Goal: Task Accomplishment & Management: Manage account settings

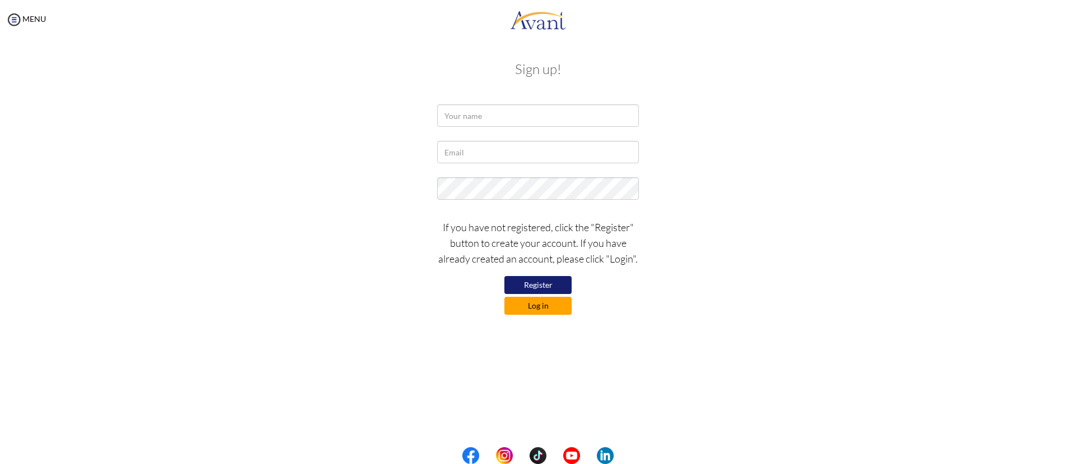
click at [535, 298] on button "Log in" at bounding box center [537, 305] width 67 height 18
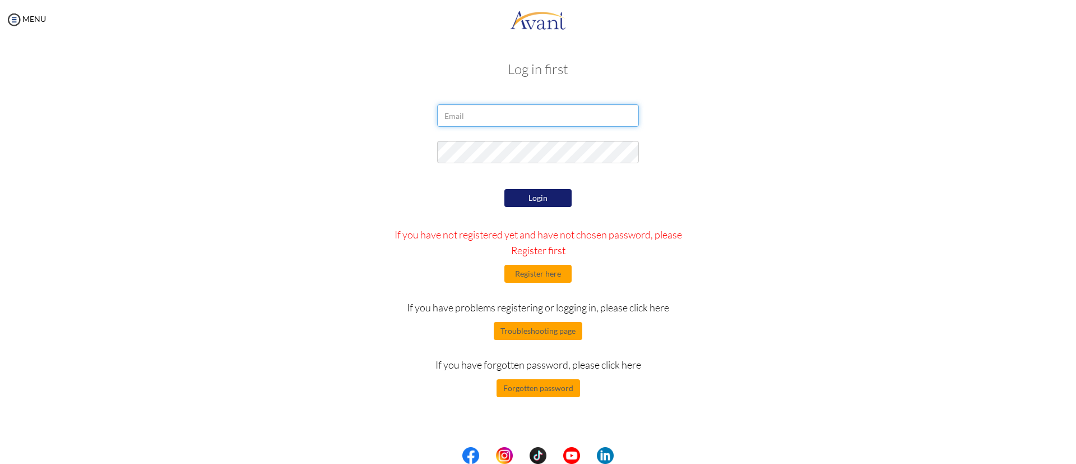
click at [538, 117] on input "email" at bounding box center [538, 115] width 202 height 22
type input "[EMAIL_ADDRESS][DOMAIN_NAME]"
click at [523, 196] on button "Login" at bounding box center [537, 198] width 67 height 18
click at [533, 337] on button "Troubleshooting page" at bounding box center [538, 331] width 89 height 18
click at [554, 113] on input "email" at bounding box center [538, 115] width 202 height 22
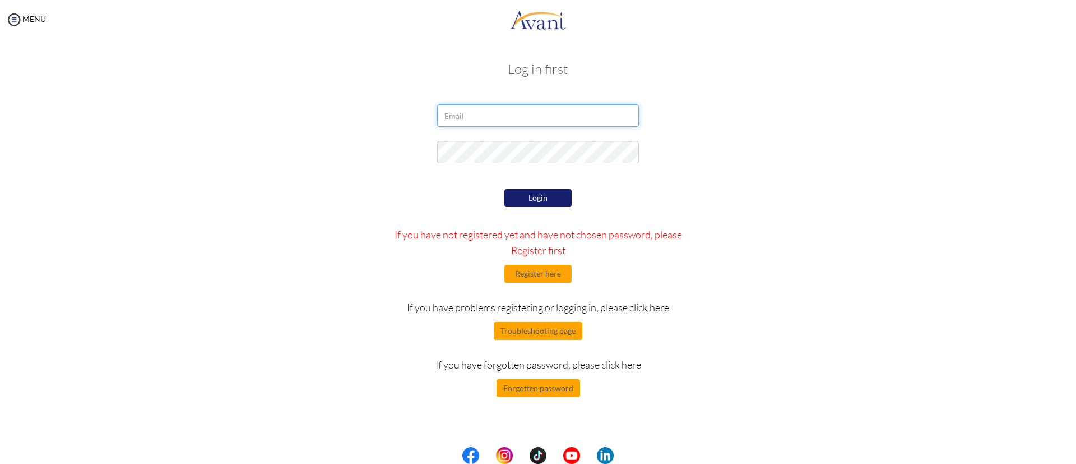
type input "[EMAIL_ADDRESS][DOMAIN_NAME]"
click at [520, 196] on button "Login" at bounding box center [537, 198] width 67 height 18
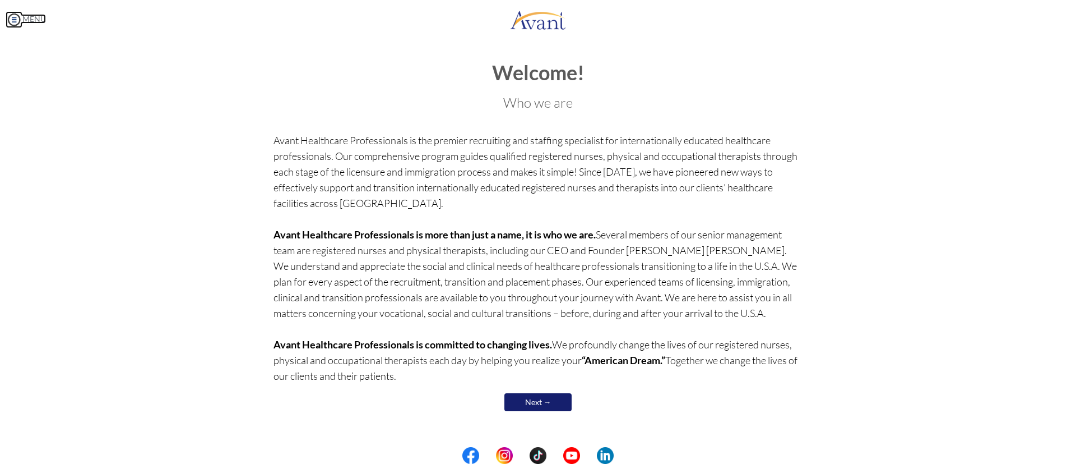
click at [17, 16] on img at bounding box center [14, 19] width 17 height 17
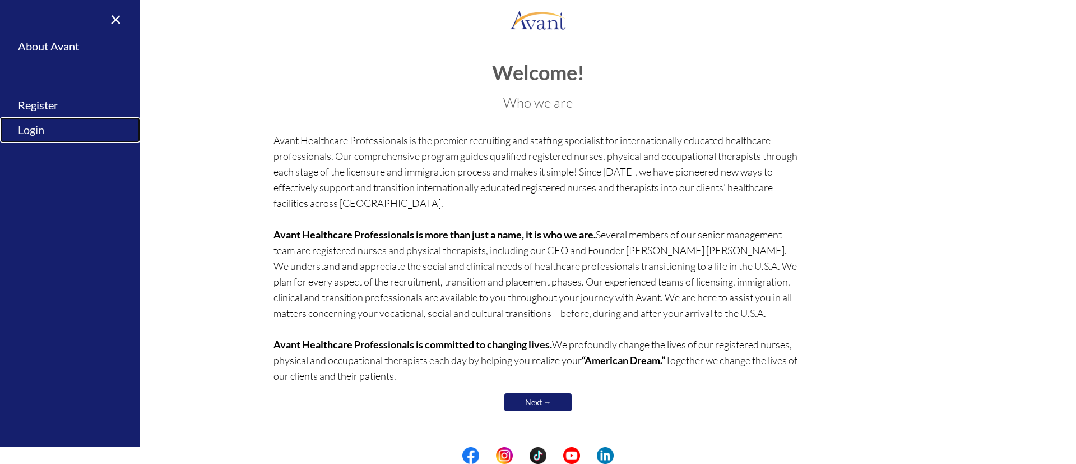
click at [33, 138] on link "Login" at bounding box center [70, 129] width 140 height 25
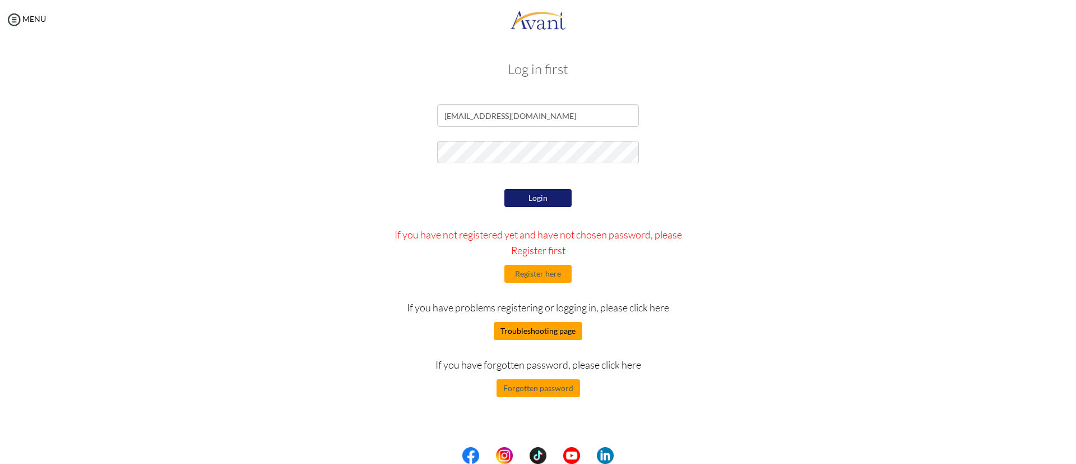
click at [558, 328] on button "Troubleshooting page" at bounding box center [538, 331] width 89 height 18
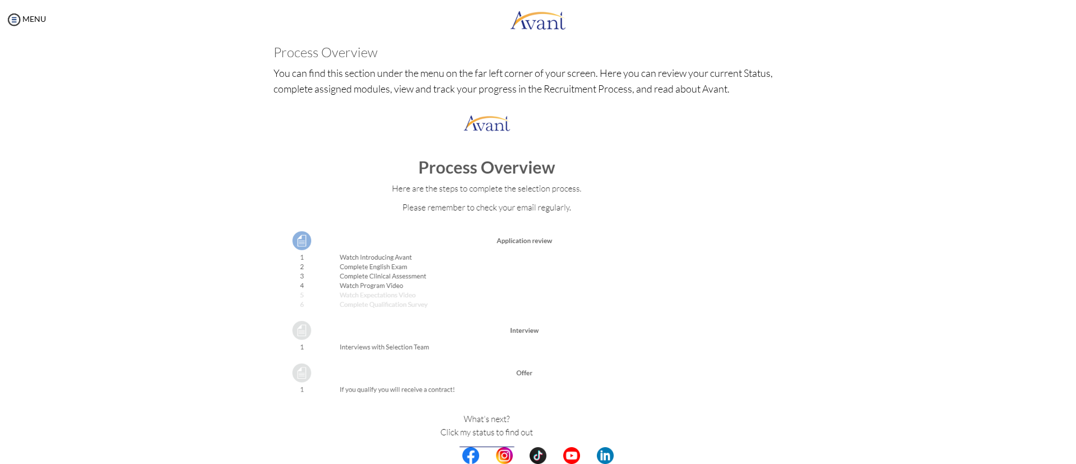
scroll to position [1166, 0]
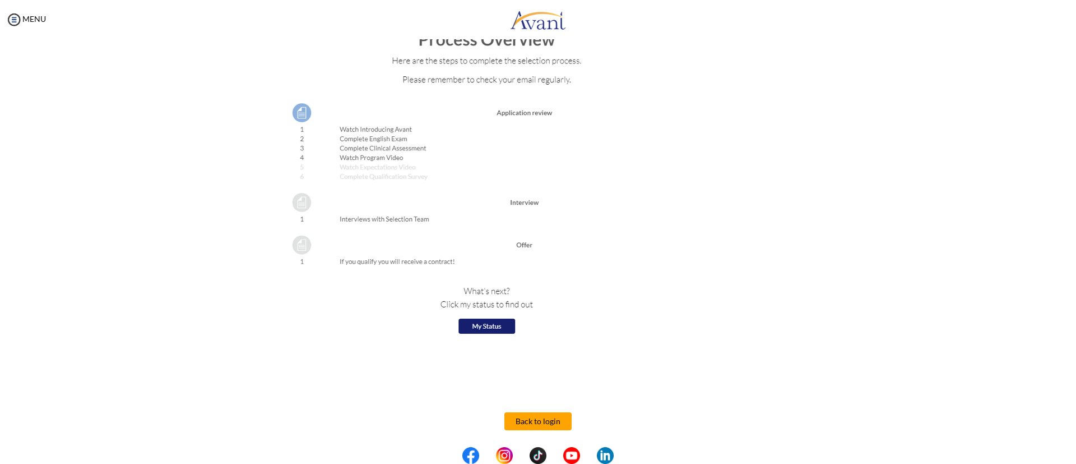
click at [546, 418] on button "Back to login" at bounding box center [537, 421] width 67 height 18
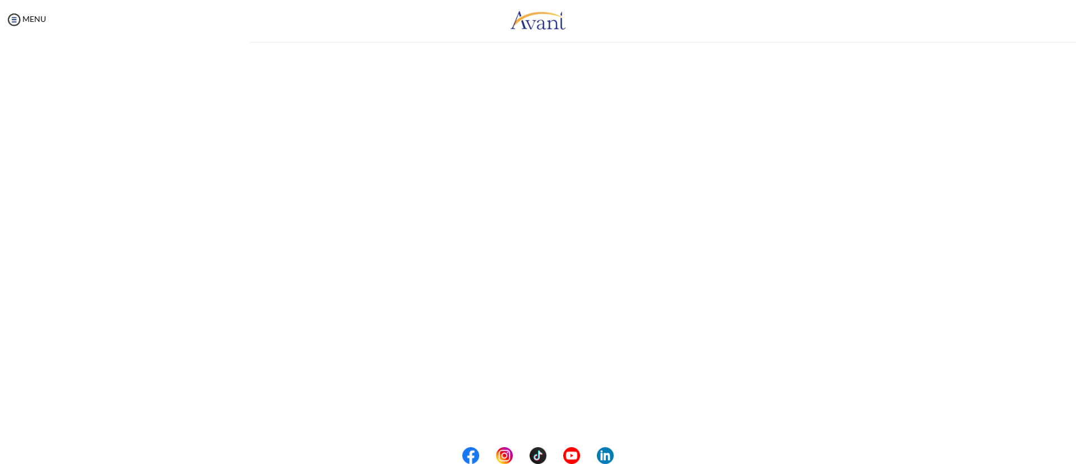
scroll to position [0, 0]
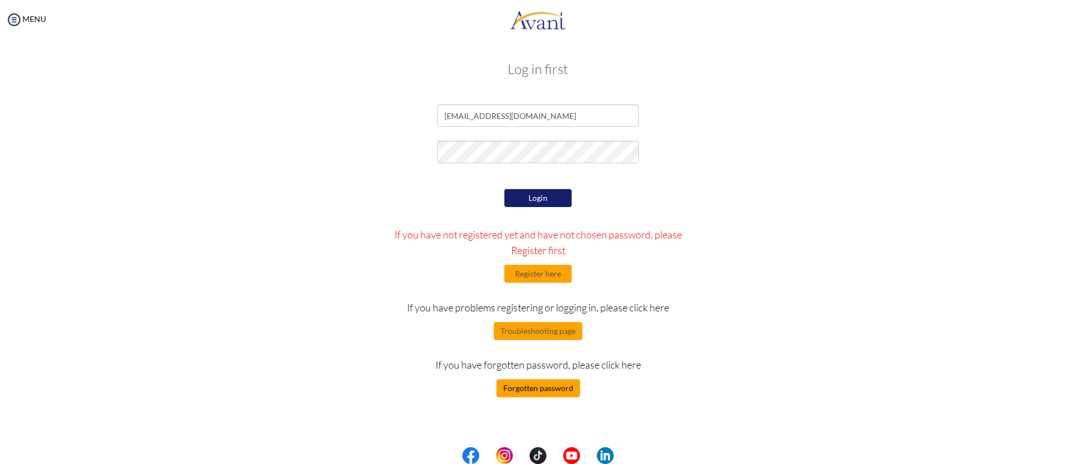
click at [540, 389] on button "Forgotten password" at bounding box center [539, 388] width 84 height 18
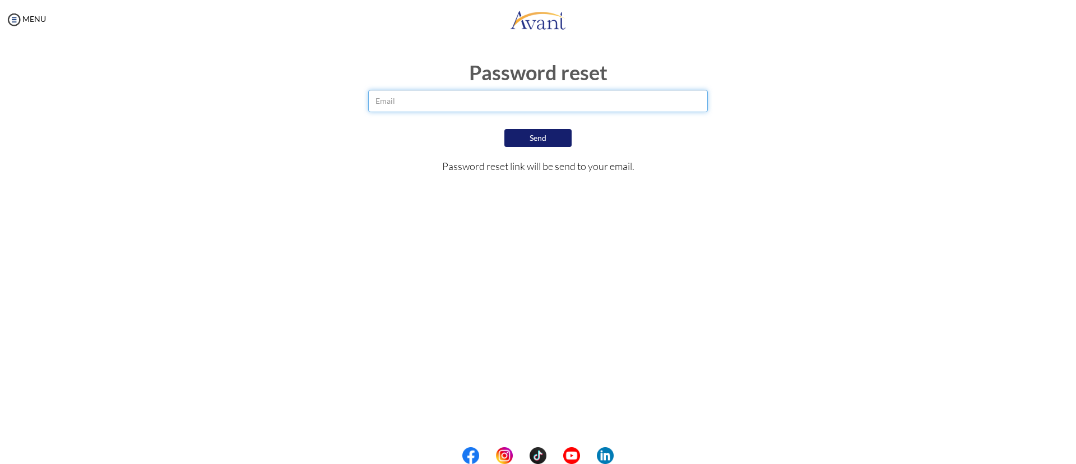
click at [504, 108] on input "email" at bounding box center [538, 101] width 340 height 22
type input "[EMAIL_ADDRESS][DOMAIN_NAME]"
click at [526, 136] on button "Send" at bounding box center [537, 138] width 67 height 18
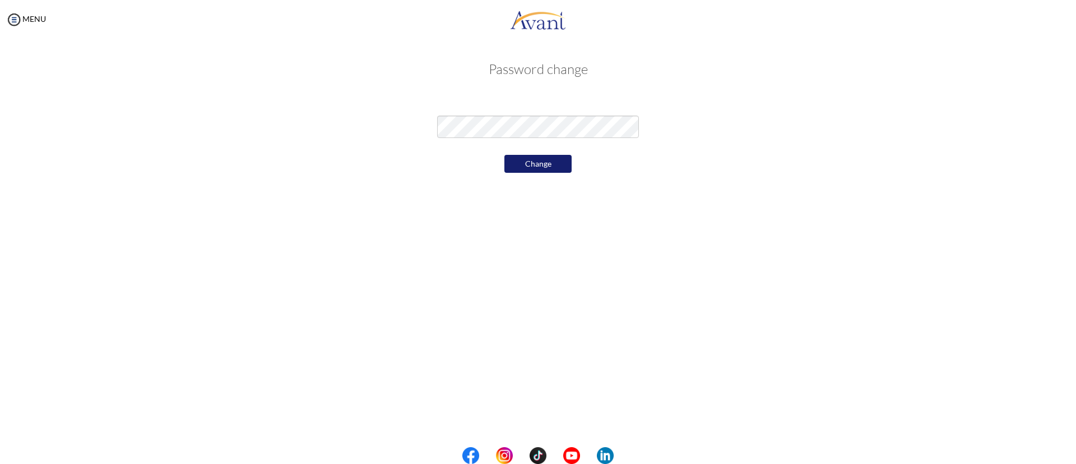
click at [534, 160] on button "Change" at bounding box center [537, 164] width 67 height 18
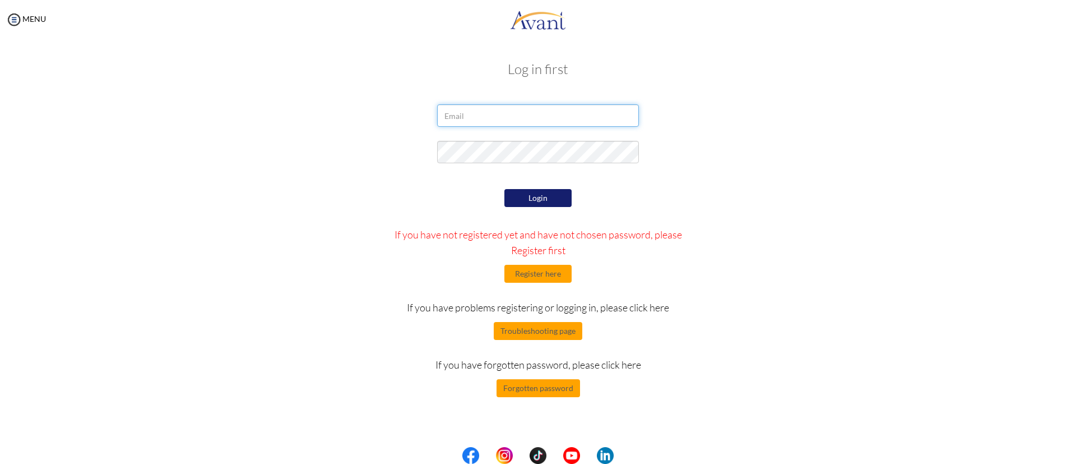
click at [505, 115] on input "email" at bounding box center [538, 115] width 202 height 22
type input "[EMAIL_ADDRESS][DOMAIN_NAME]"
click at [535, 197] on button "Login" at bounding box center [537, 198] width 67 height 18
